Goal: Find specific page/section: Find specific page/section

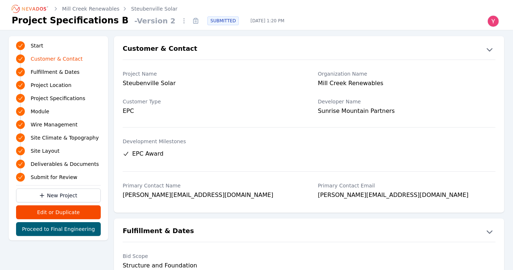
click at [336, 115] on div "Sunrise Mountain Partners" at bounding box center [407, 112] width 178 height 10
copy div "Customer Type EPC Developer Name"
click at [269, 105] on div "Customer Type EPC" at bounding box center [212, 107] width 178 height 28
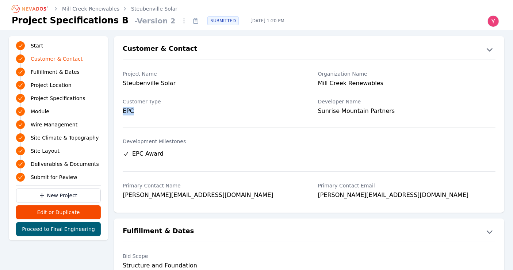
click at [269, 105] on div "Customer Type EPC" at bounding box center [212, 107] width 178 height 28
click at [347, 111] on div "Sunrise Mountain Partners" at bounding box center [407, 112] width 178 height 10
copy div "Customer Type EPC Developer Name"
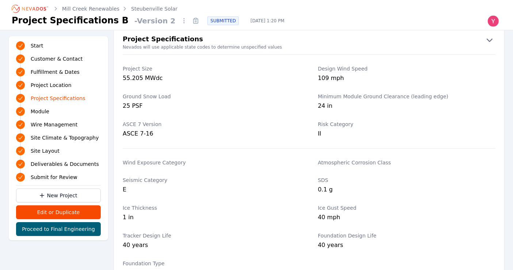
scroll to position [533, 0]
click at [37, 14] on icon "Breadcrumb" at bounding box center [30, 9] width 40 height 12
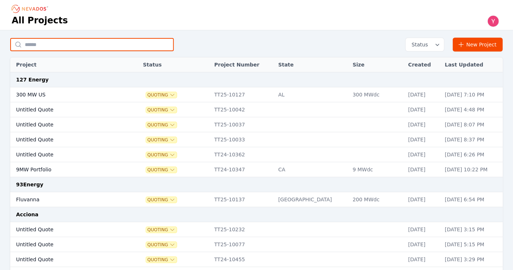
click at [81, 43] on input "text" at bounding box center [92, 44] width 164 height 13
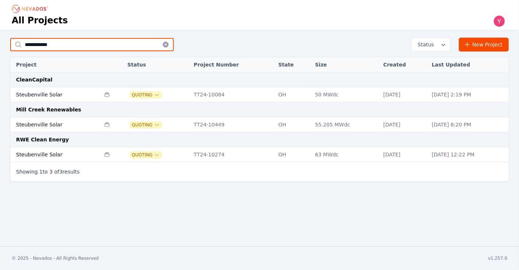
type input "**********"
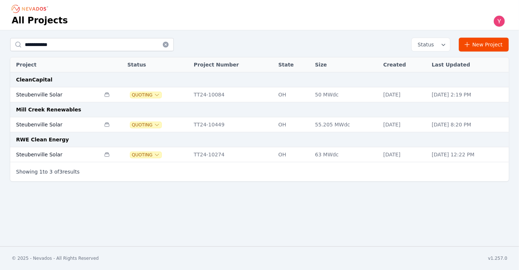
click at [345, 156] on td "63 MWdc" at bounding box center [346, 154] width 68 height 15
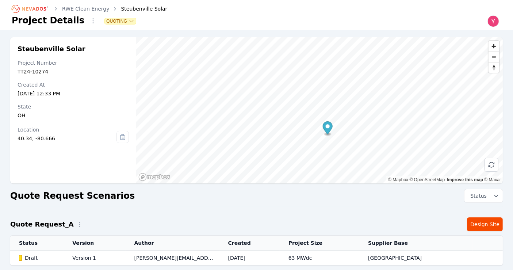
scroll to position [137, 0]
